Goal: Navigation & Orientation: Find specific page/section

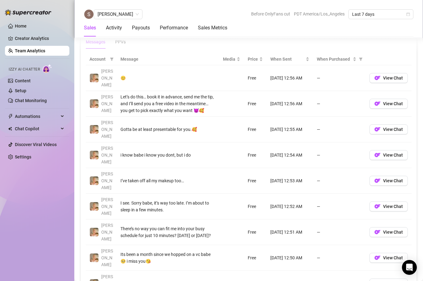
scroll to position [442, 0]
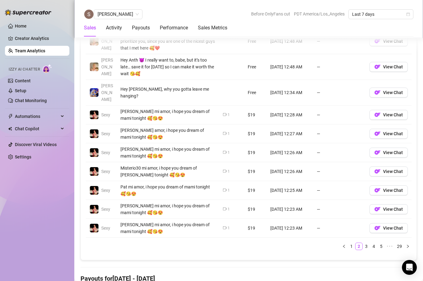
scroll to position [514, 0]
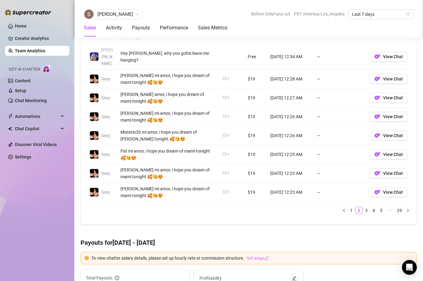
click at [225, 171] on icon "video-camera" at bounding box center [225, 173] width 4 height 4
click at [251, 165] on td "$19" at bounding box center [255, 173] width 23 height 19
click at [224, 171] on icon "video-camera" at bounding box center [225, 172] width 4 height 3
click at [318, 164] on td "—" at bounding box center [339, 173] width 53 height 19
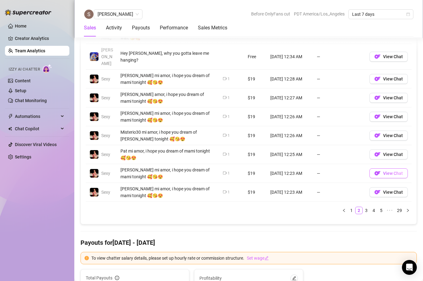
click at [388, 171] on span "View Chat" at bounding box center [393, 173] width 20 height 5
click at [366, 207] on link "3" at bounding box center [366, 210] width 7 height 7
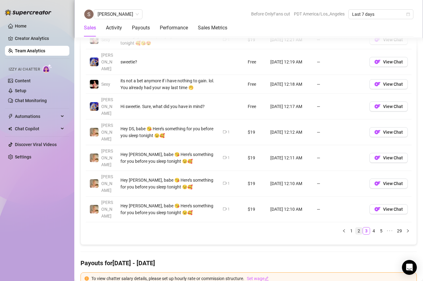
click at [357, 227] on link "2" at bounding box center [358, 230] width 7 height 7
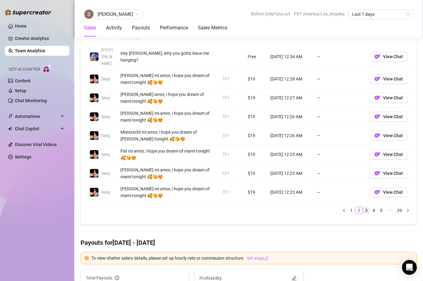
click at [365, 207] on link "3" at bounding box center [366, 210] width 7 height 7
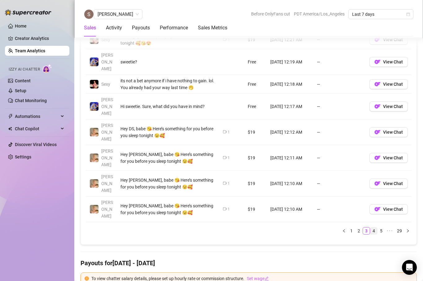
click at [375, 227] on link "4" at bounding box center [373, 230] width 7 height 7
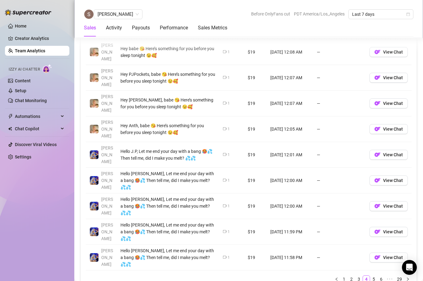
scroll to position [492, 0]
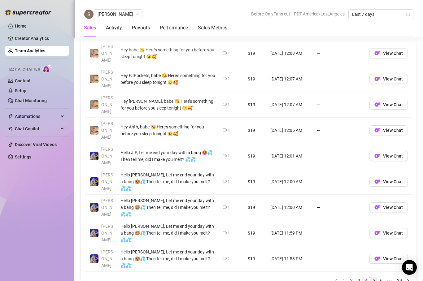
click at [375, 277] on link "5" at bounding box center [373, 280] width 7 height 7
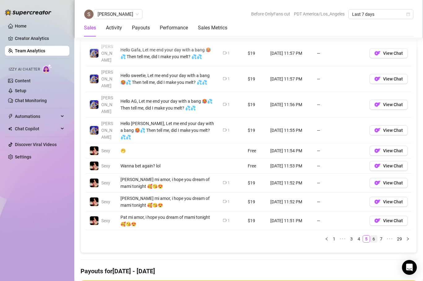
click at [373, 236] on link "6" at bounding box center [373, 239] width 7 height 7
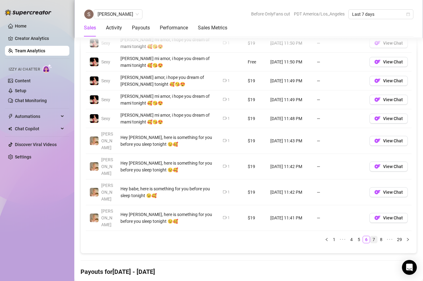
click at [374, 236] on link "7" at bounding box center [373, 239] width 7 height 7
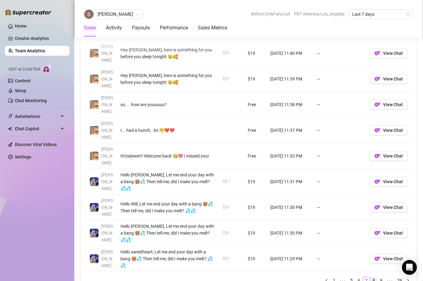
click at [374, 277] on link "8" at bounding box center [373, 280] width 7 height 7
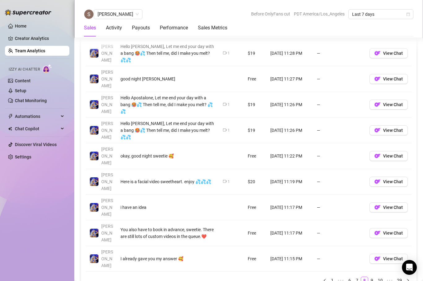
click at [371, 218] on div "Account Message Media Price When Sent When Purchased [PERSON_NAME] Hello Melbo5…" at bounding box center [249, 146] width 326 height 286
click at [371, 277] on li "9" at bounding box center [371, 280] width 7 height 7
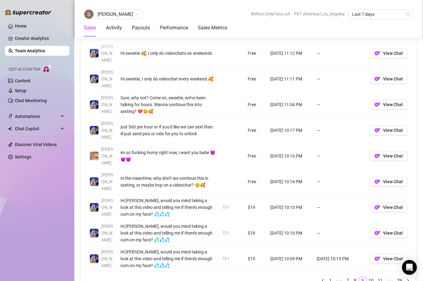
click at [370, 250] on div "Account Message Media Price When Sent When Purchased [PERSON_NAME] No sweetie, …" at bounding box center [249, 146] width 326 height 286
click at [370, 277] on link "10" at bounding box center [370, 280] width 9 height 7
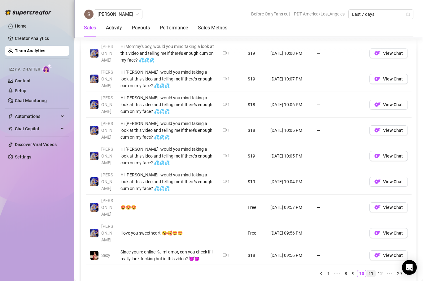
click at [373, 270] on link "11" at bounding box center [370, 273] width 9 height 7
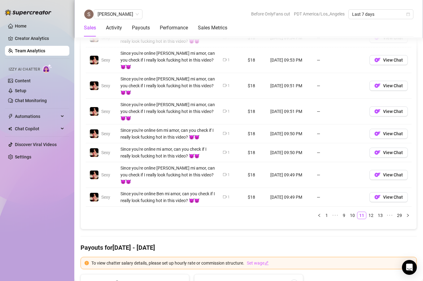
scroll to position [470, 0]
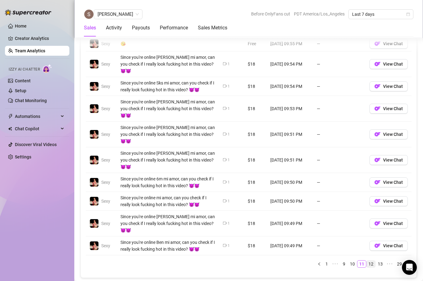
click at [372, 261] on link "12" at bounding box center [370, 264] width 9 height 7
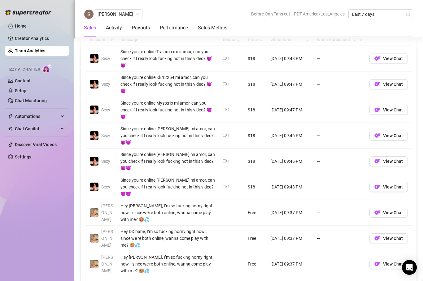
scroll to position [449, 0]
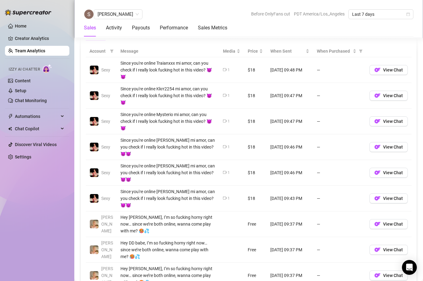
drag, startPoint x: 223, startPoint y: 119, endPoint x: 230, endPoint y: 119, distance: 7.1
click at [223, 119] on td "1" at bounding box center [231, 122] width 25 height 26
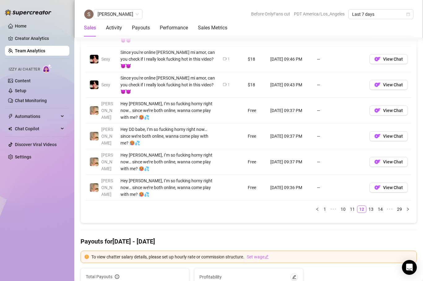
scroll to position [568, 0]
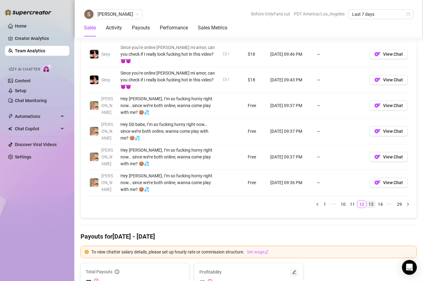
click at [369, 201] on link "13" at bounding box center [370, 204] width 9 height 7
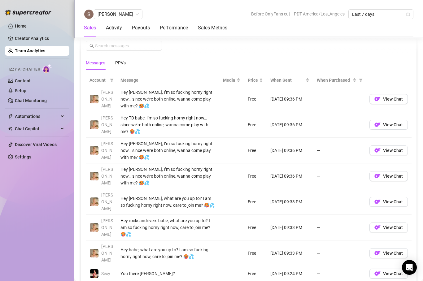
scroll to position [485, 0]
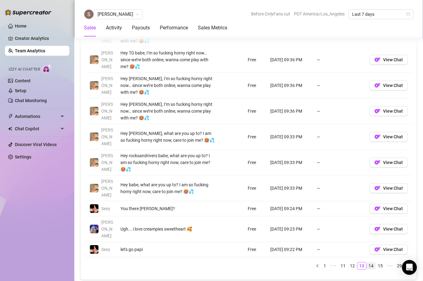
click at [370, 262] on link "14" at bounding box center [370, 265] width 9 height 7
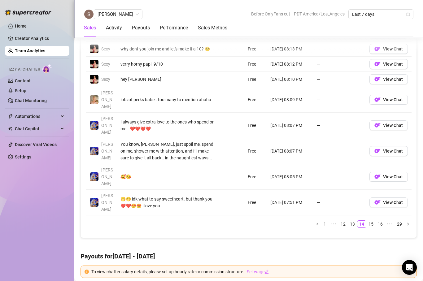
scroll to position [491, 0]
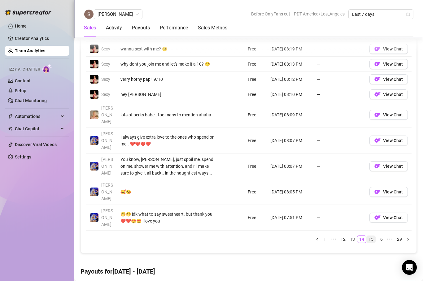
click at [371, 236] on link "15" at bounding box center [370, 239] width 9 height 7
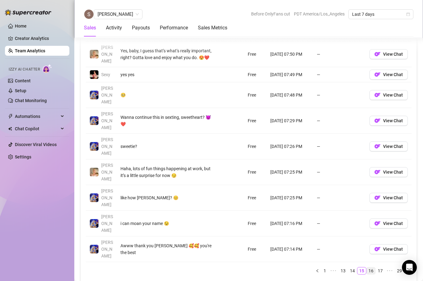
click at [372, 267] on link "16" at bounding box center [370, 270] width 9 height 7
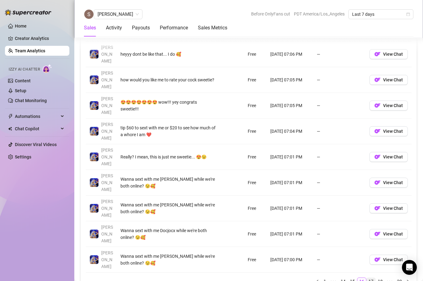
click at [371, 278] on link "17" at bounding box center [370, 281] width 9 height 7
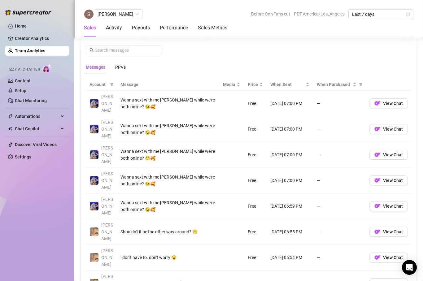
scroll to position [490, 0]
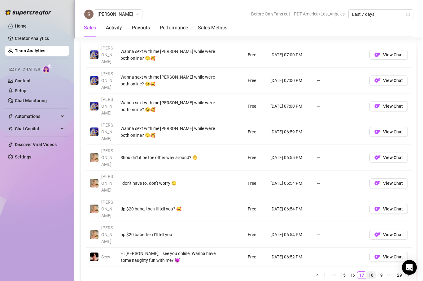
click at [371, 272] on link "18" at bounding box center [370, 275] width 9 height 7
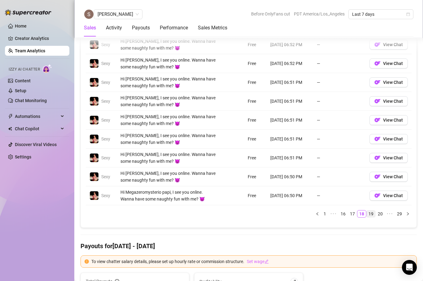
click at [369, 214] on link "19" at bounding box center [370, 213] width 9 height 7
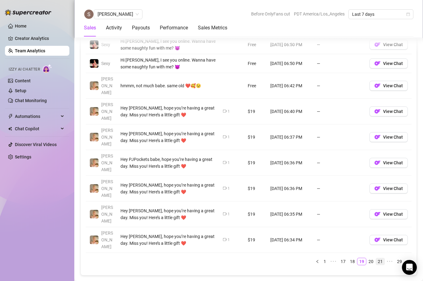
click at [379, 258] on link "21" at bounding box center [380, 261] width 9 height 7
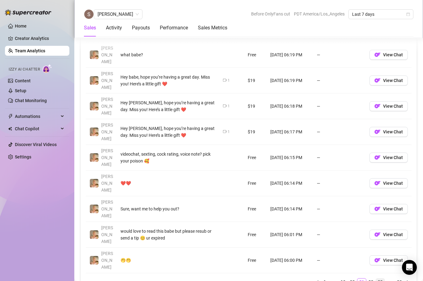
click at [380, 279] on link "23" at bounding box center [380, 282] width 9 height 7
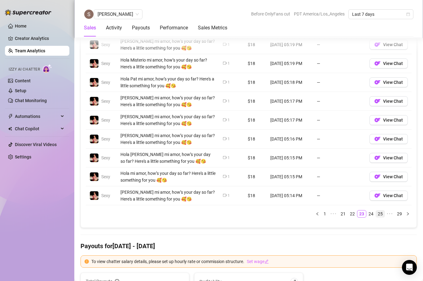
click at [378, 214] on link "25" at bounding box center [380, 213] width 9 height 7
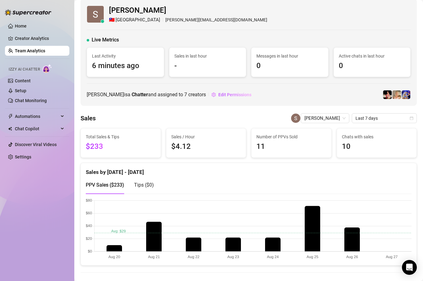
scroll to position [0, 0]
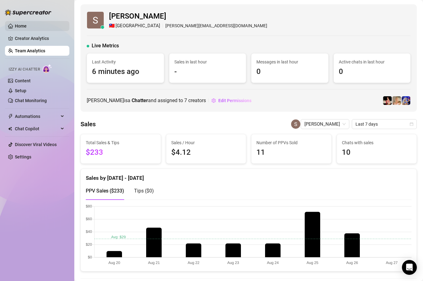
click at [21, 26] on link "Home" at bounding box center [21, 26] width 12 height 5
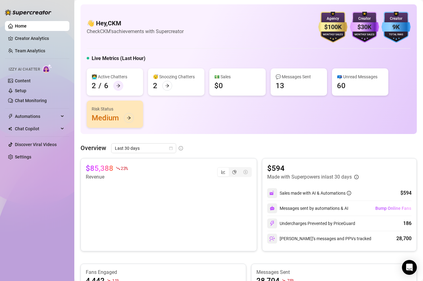
click at [117, 87] on icon "arrow-right" at bounding box center [118, 86] width 4 height 4
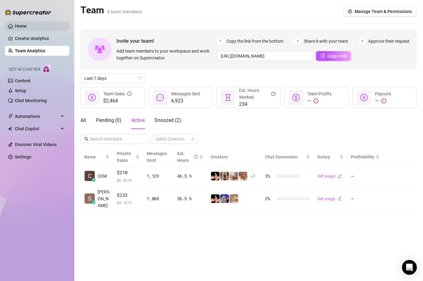
click at [25, 24] on link "Home" at bounding box center [21, 26] width 12 height 5
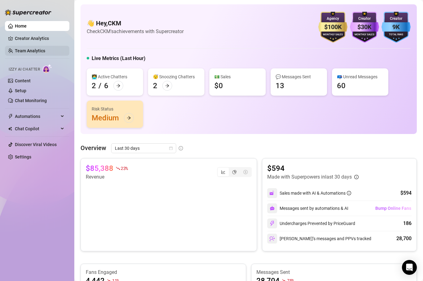
click at [32, 49] on link "Team Analytics" at bounding box center [30, 50] width 30 height 5
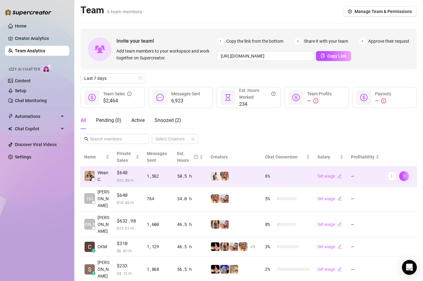
click at [113, 175] on td "$648 $ 12.83 /h" at bounding box center [128, 176] width 30 height 19
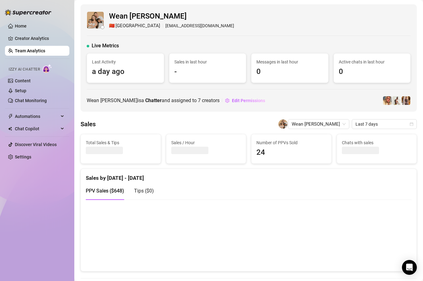
click at [96, 15] on img at bounding box center [95, 20] width 17 height 17
click at [17, 27] on link "Home" at bounding box center [21, 26] width 12 height 5
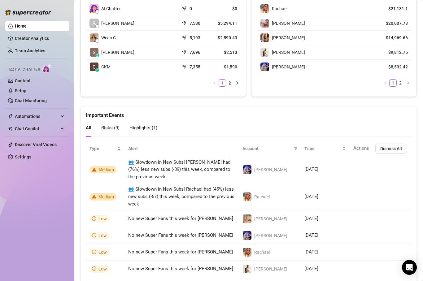
scroll to position [410, 0]
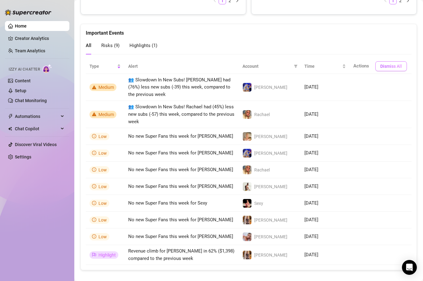
click at [385, 65] on span "Dismiss All" at bounding box center [391, 66] width 22 height 5
click at [387, 69] on button "Dismiss All" at bounding box center [391, 66] width 32 height 10
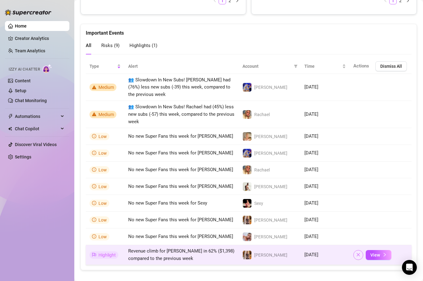
click at [359, 254] on icon "close" at bounding box center [358, 255] width 4 height 4
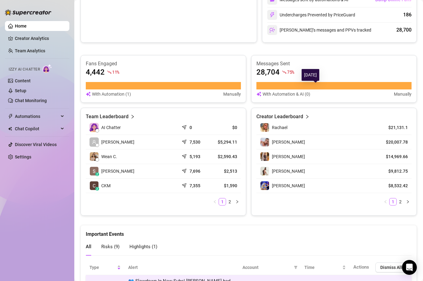
scroll to position [0, 0]
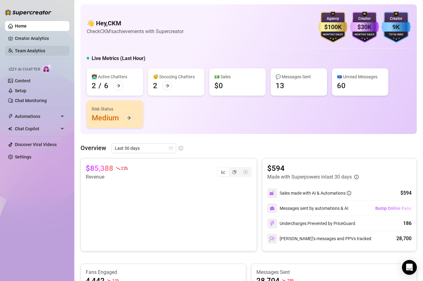
click at [32, 51] on link "Team Analytics" at bounding box center [30, 50] width 30 height 5
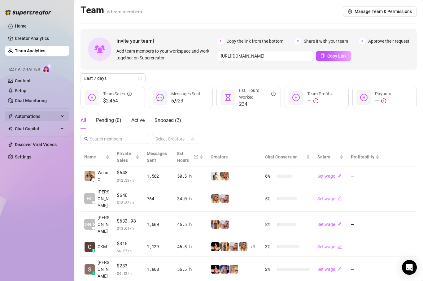
click at [60, 115] on div "Automations" at bounding box center [37, 116] width 64 height 10
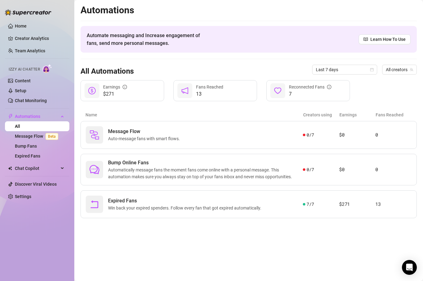
click at [34, 175] on ul "Home Creator Analytics Team Analytics Izzy AI Chatter Content Setup Chat Monito…" at bounding box center [37, 111] width 64 height 185
click at [59, 169] on div "Chat Copilot" at bounding box center [37, 168] width 64 height 10
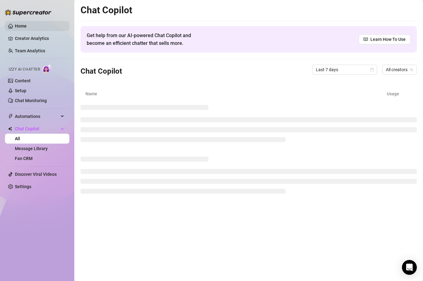
click at [20, 24] on link "Home" at bounding box center [21, 26] width 12 height 5
